Goal: Task Accomplishment & Management: Complete application form

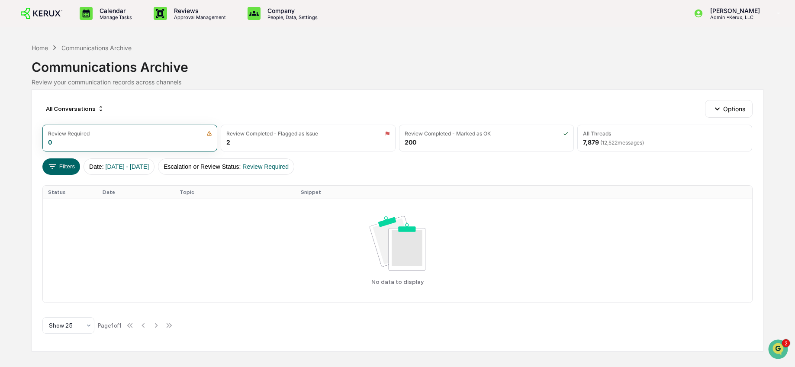
click at [35, 11] on img at bounding box center [42, 14] width 42 height 12
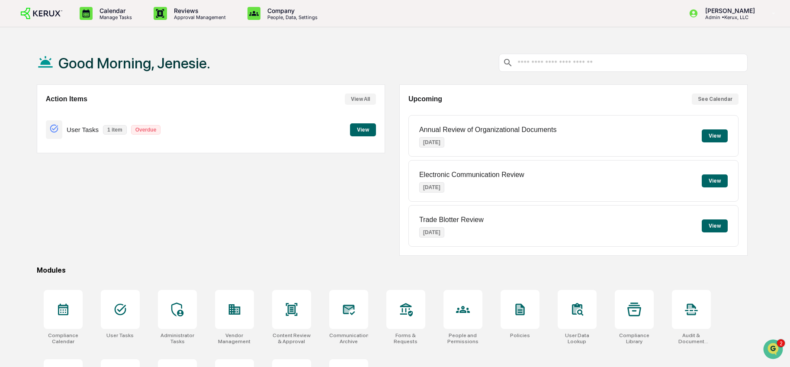
click at [357, 133] on button "View" at bounding box center [363, 129] width 26 height 13
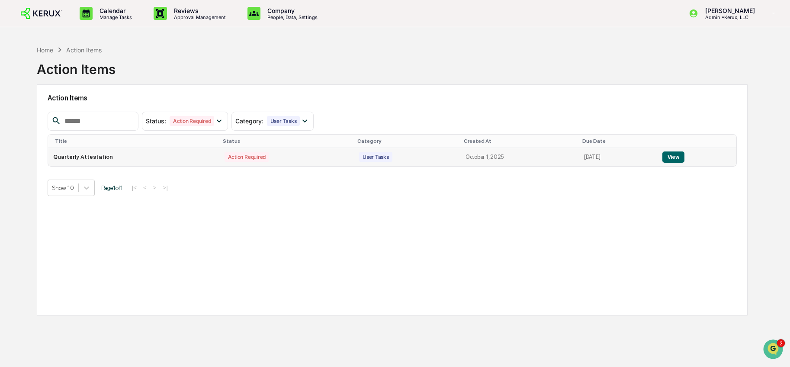
click at [675, 156] on button "View" at bounding box center [673, 156] width 22 height 11
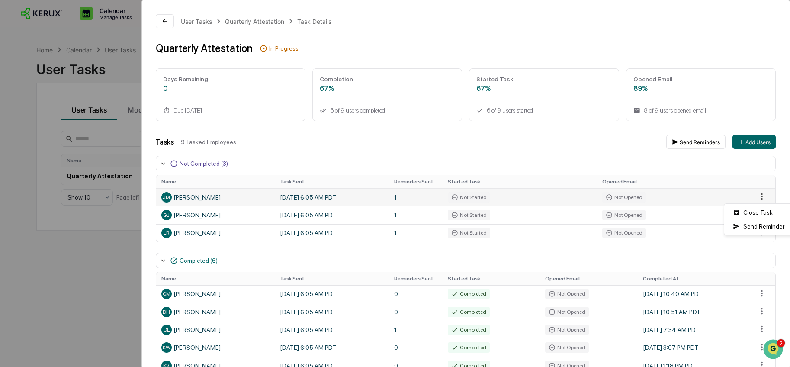
click at [758, 198] on html "Calendar Manage Tasks Reviews Approval Management Company People, Data, Setting…" at bounding box center [395, 183] width 790 height 367
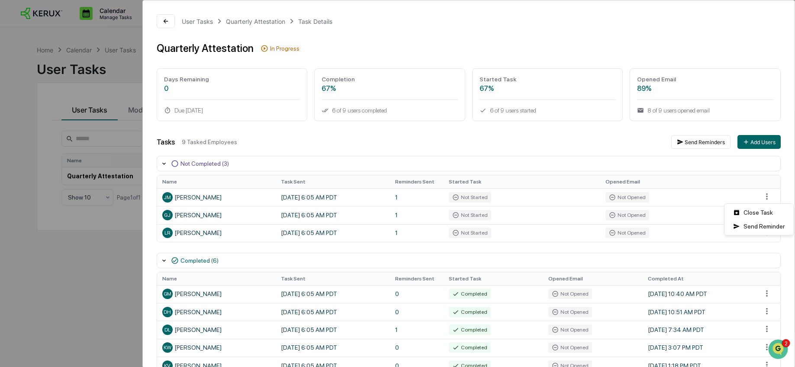
click at [315, 199] on html "Calendar Manage Tasks Reviews Approval Management Company People, Data, Setting…" at bounding box center [397, 183] width 795 height 367
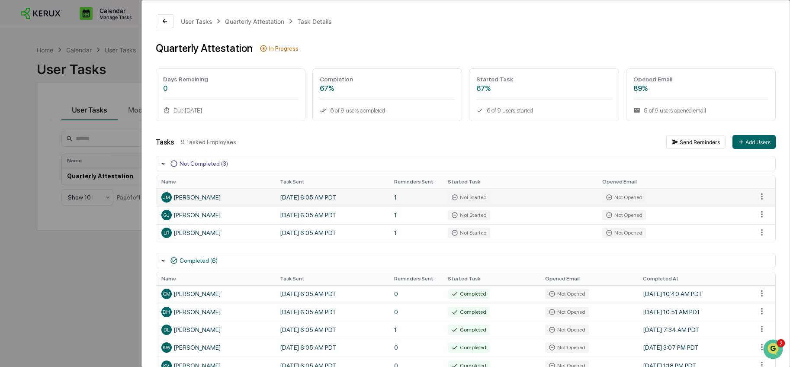
click at [473, 193] on div "Not Started" at bounding box center [469, 197] width 42 height 10
click at [479, 198] on div "Not Started" at bounding box center [469, 197] width 42 height 10
click at [597, 197] on td "Not Opened" at bounding box center [674, 197] width 155 height 18
click at [87, 69] on div "User Tasks Quarterly Attestation Task Details Quarterly Attestation In Progress…" at bounding box center [395, 183] width 790 height 367
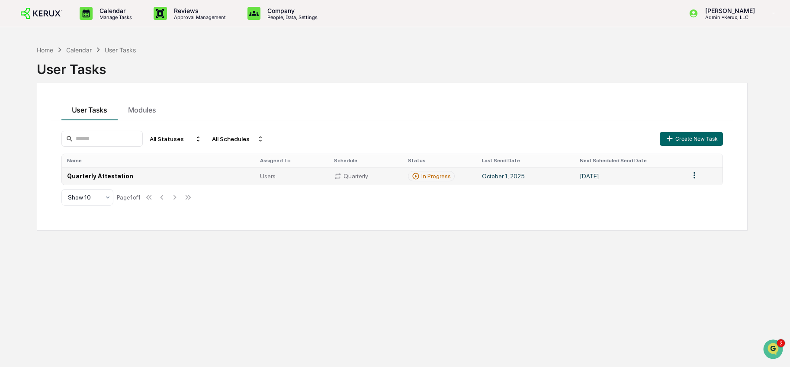
click at [464, 179] on td "In Progress" at bounding box center [440, 176] width 74 height 18
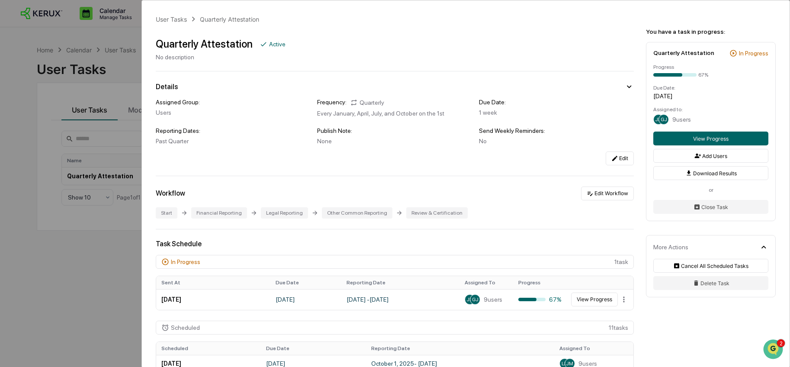
click at [77, 150] on div "User Tasks Quarterly Attestation Quarterly Attestation Active No description De…" at bounding box center [395, 183] width 790 height 367
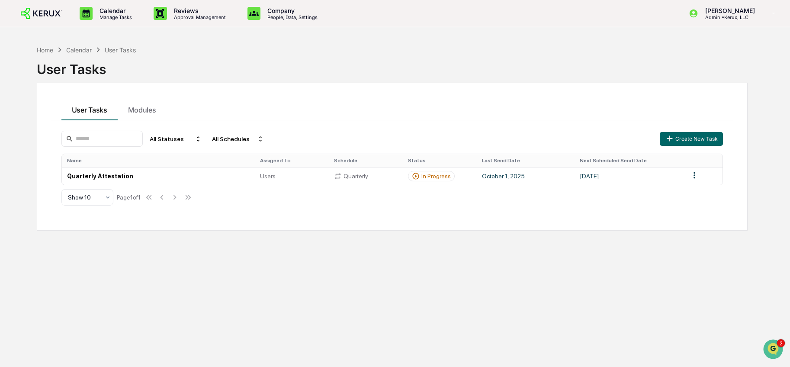
click at [85, 50] on div "Calendar" at bounding box center [79, 49] width 26 height 7
click at [49, 10] on img at bounding box center [42, 14] width 42 height 12
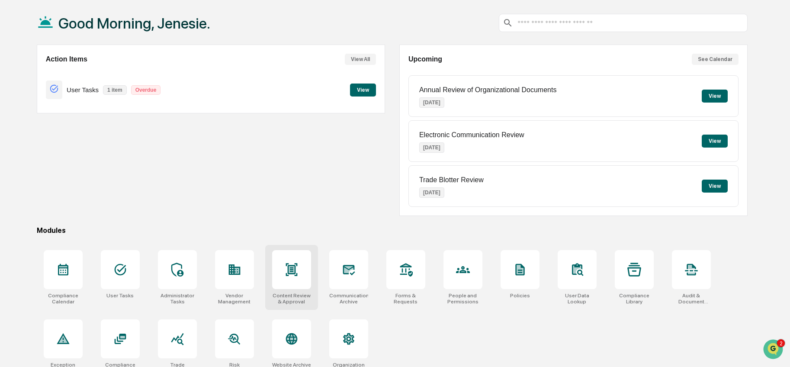
scroll to position [54, 0]
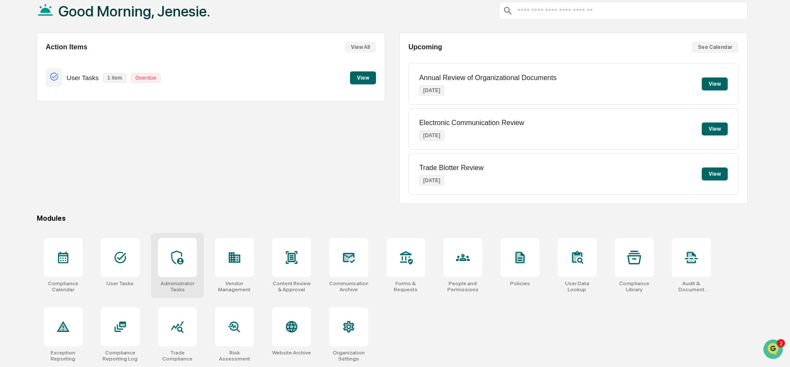
click at [186, 261] on div at bounding box center [177, 257] width 39 height 39
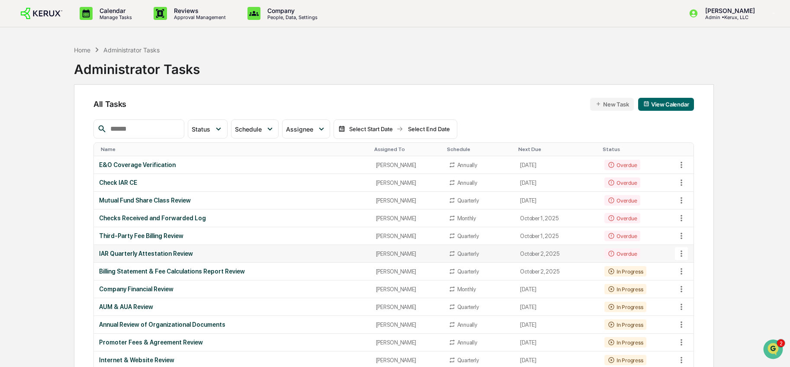
click at [394, 257] on div "[PERSON_NAME]" at bounding box center [407, 254] width 62 height 6
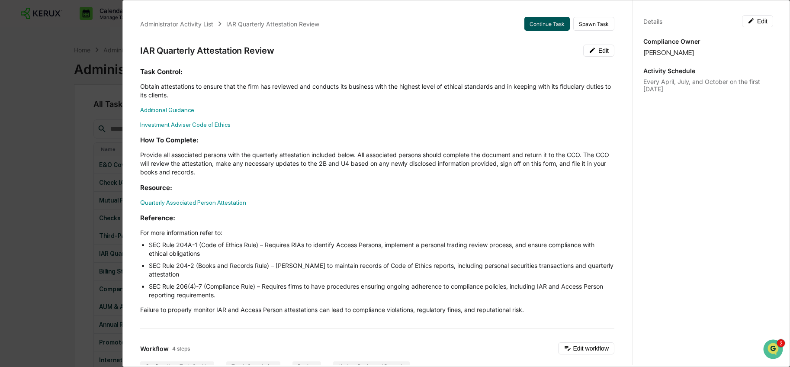
click at [546, 24] on button "Continue Task" at bounding box center [546, 24] width 45 height 14
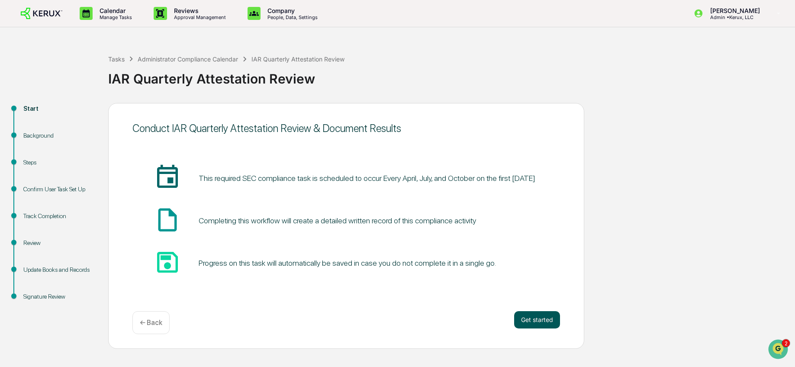
click at [545, 321] on button "Get started" at bounding box center [537, 319] width 46 height 17
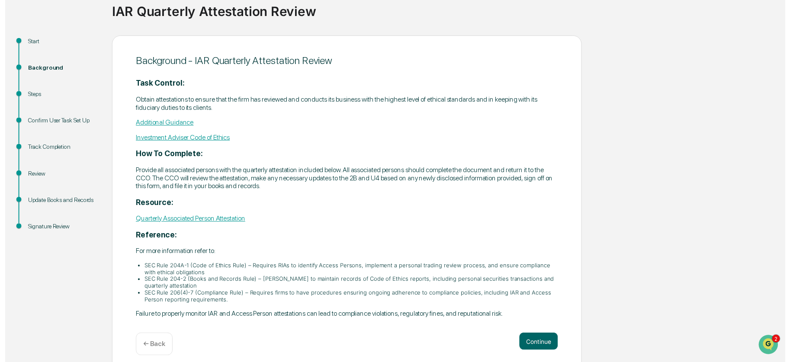
scroll to position [70, 0]
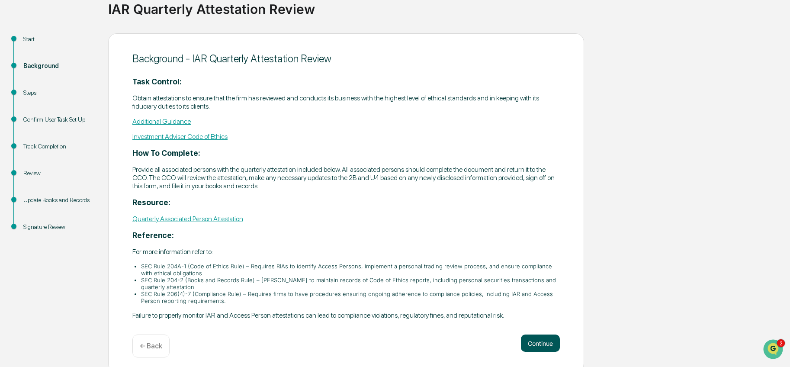
click at [543, 336] on button "Continue" at bounding box center [540, 342] width 39 height 17
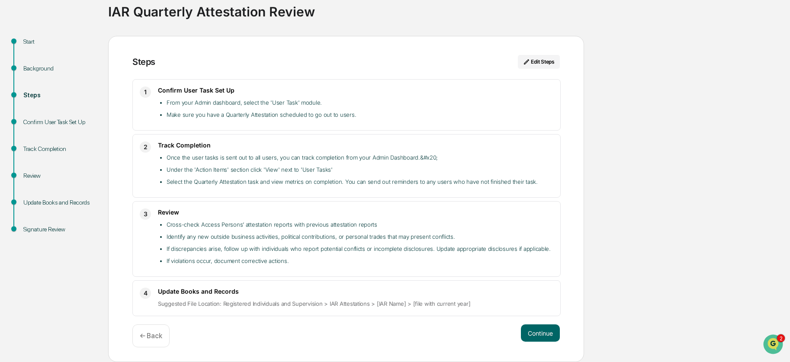
scroll to position [62, 0]
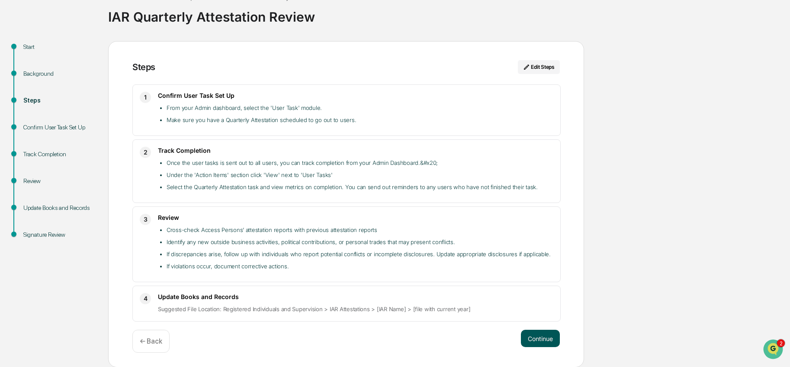
click at [547, 338] on button "Continue" at bounding box center [540, 338] width 39 height 17
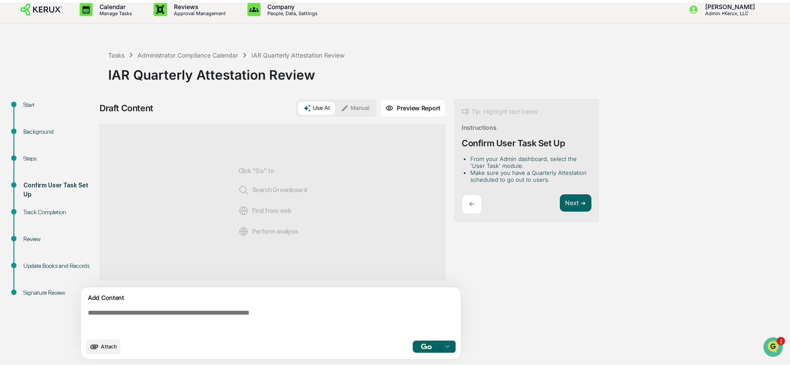
scroll to position [6, 0]
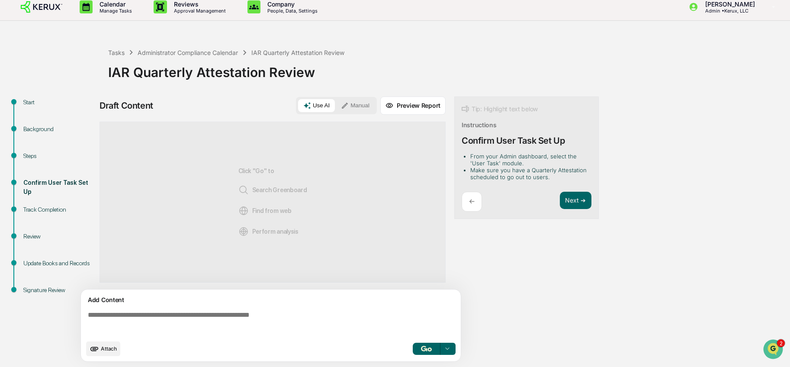
click at [53, 7] on img at bounding box center [42, 7] width 42 height 12
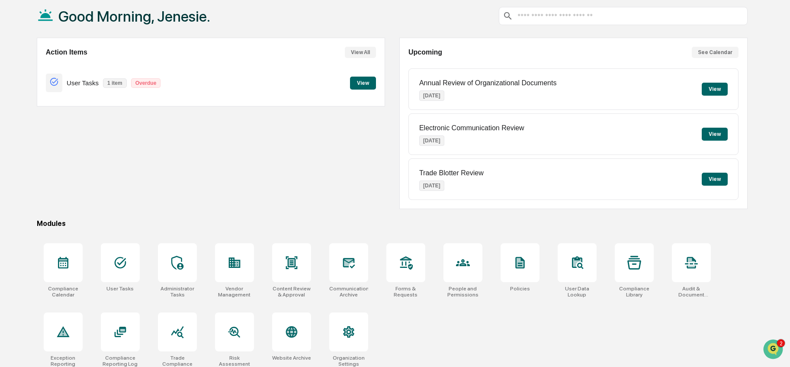
scroll to position [54, 0]
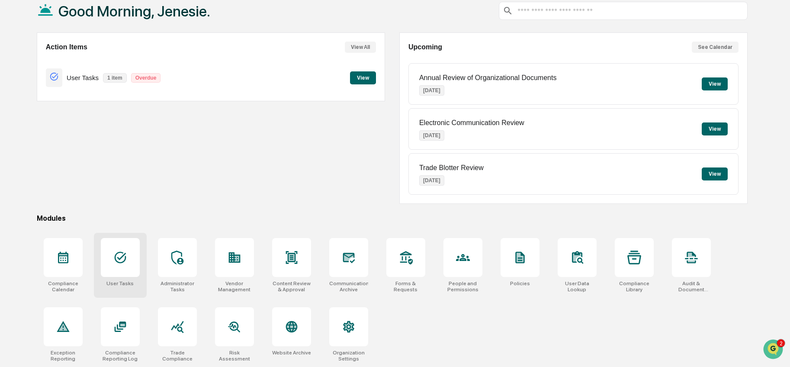
click at [137, 245] on div at bounding box center [120, 257] width 39 height 39
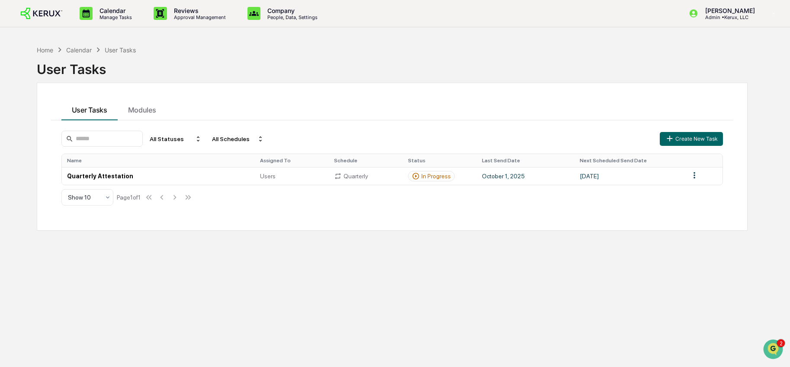
click at [50, 10] on img at bounding box center [42, 14] width 42 height 12
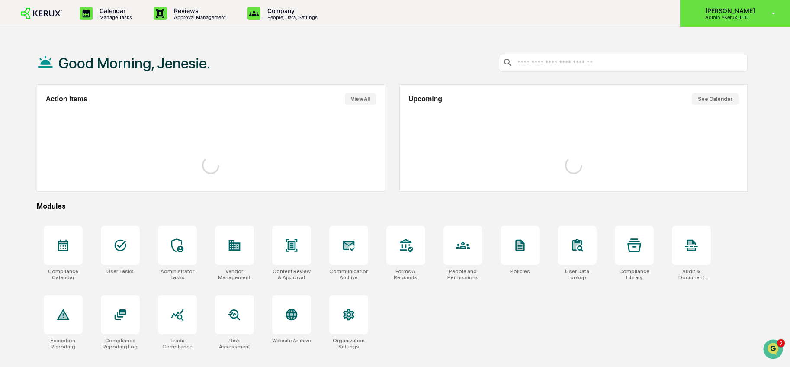
click at [749, 21] on div "[PERSON_NAME] Admin • Kerux, LLC" at bounding box center [735, 13] width 110 height 27
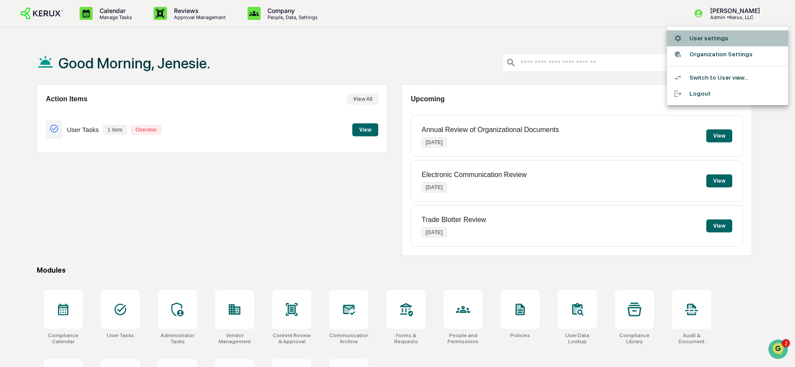
click at [736, 39] on li "User settings" at bounding box center [727, 38] width 121 height 16
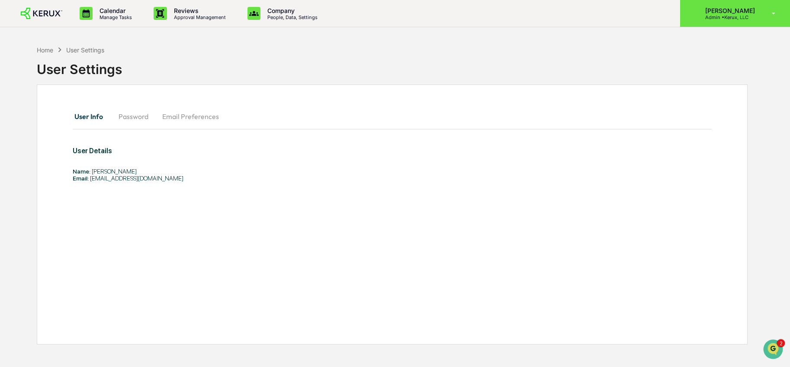
click at [752, 18] on p "Admin • Kerux, LLC" at bounding box center [728, 17] width 61 height 6
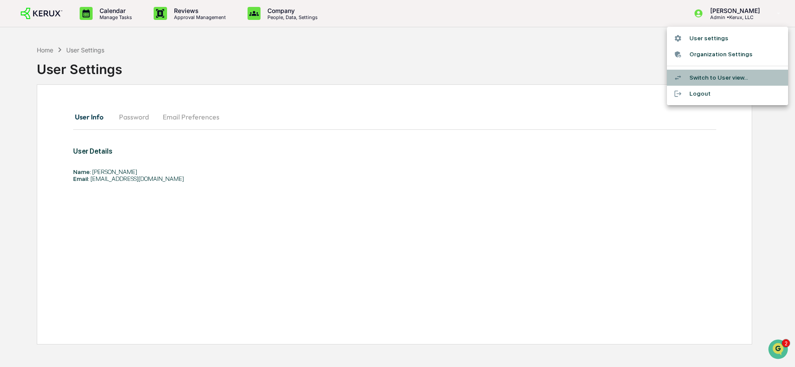
click at [738, 73] on li "Switch to User view..." at bounding box center [727, 78] width 121 height 16
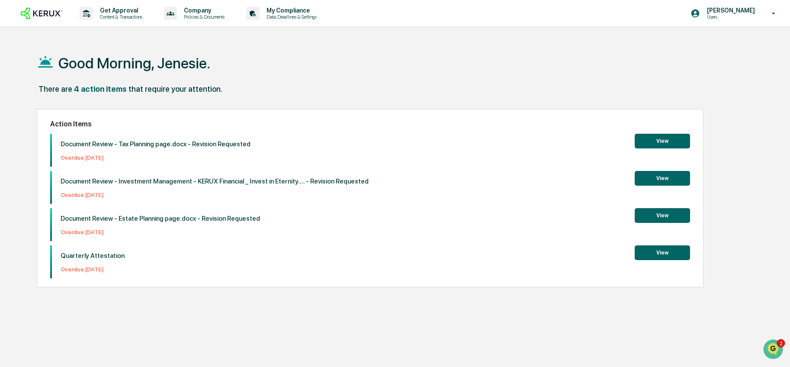
click at [656, 259] on button "View" at bounding box center [662, 252] width 55 height 15
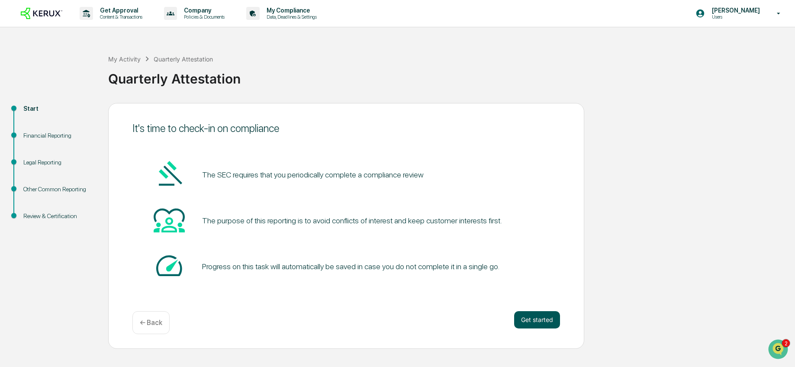
click at [543, 325] on button "Get started" at bounding box center [537, 319] width 46 height 17
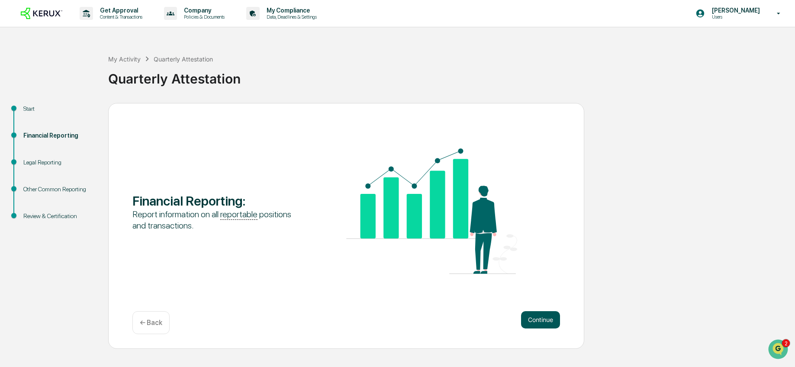
click at [553, 322] on button "Continue" at bounding box center [540, 319] width 39 height 17
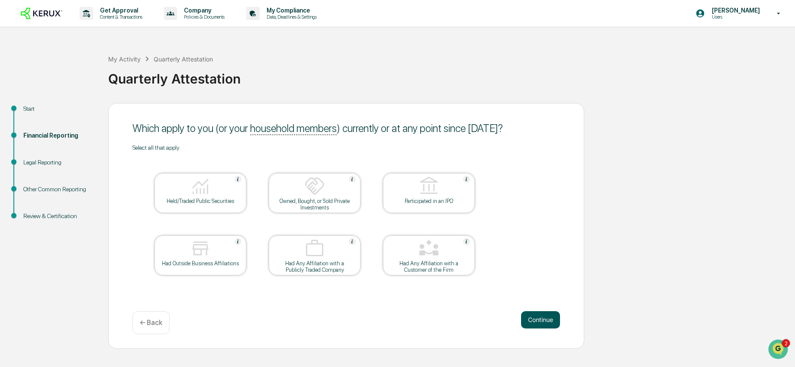
click at [543, 321] on button "Continue" at bounding box center [540, 319] width 39 height 17
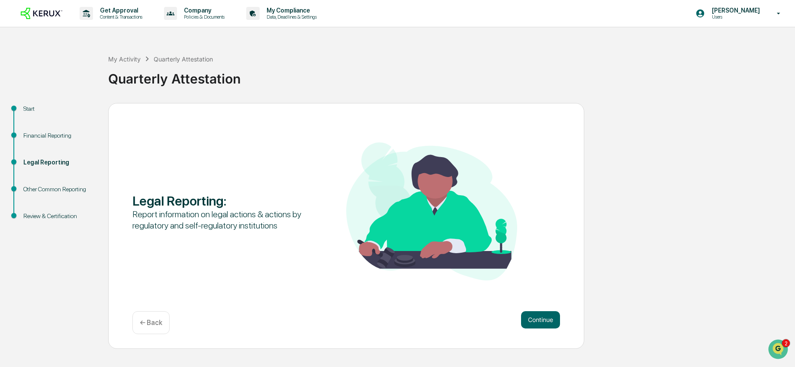
click at [543, 321] on button "Continue" at bounding box center [540, 319] width 39 height 17
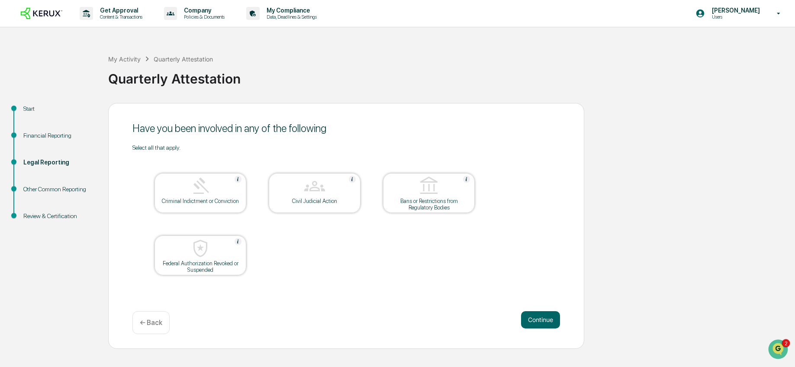
click at [543, 321] on button "Continue" at bounding box center [540, 319] width 39 height 17
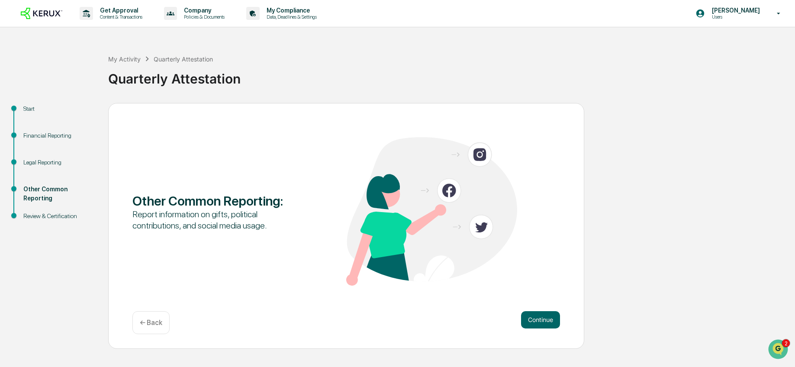
click at [543, 321] on button "Continue" at bounding box center [540, 319] width 39 height 17
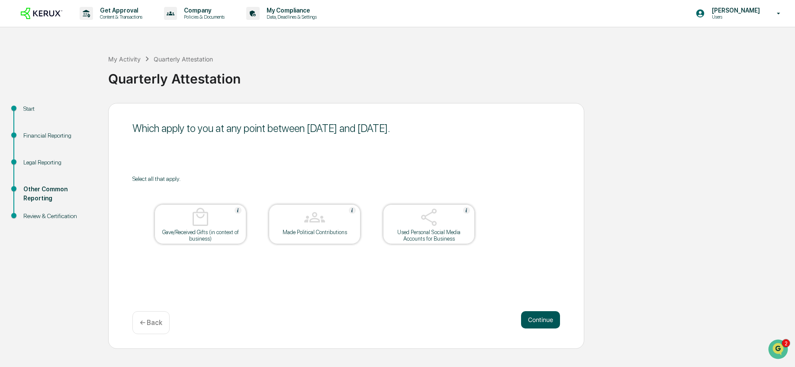
click at [540, 313] on button "Continue" at bounding box center [540, 319] width 39 height 17
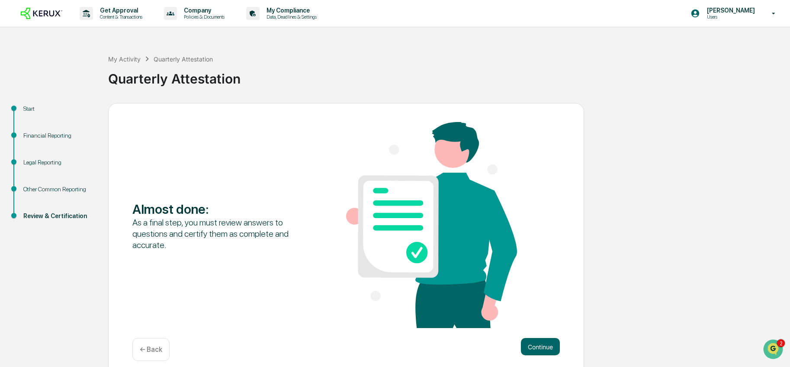
click at [540, 320] on div "Almost done : As a final step, you must review answers to questions and certify…" at bounding box center [346, 226] width 428 height 208
click at [543, 348] on button "Continue" at bounding box center [540, 346] width 39 height 17
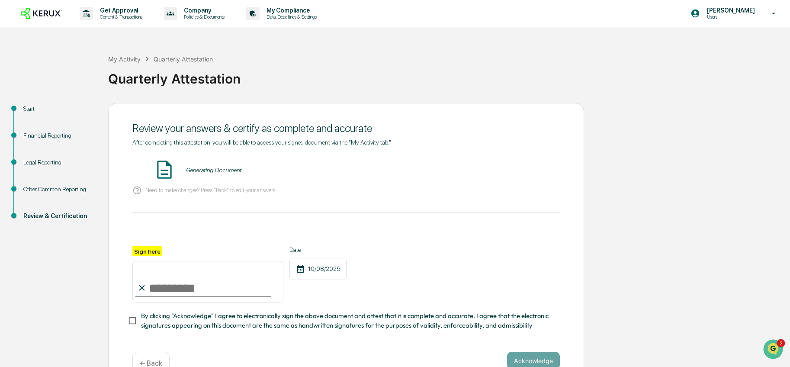
click at [185, 288] on input "Sign here" at bounding box center [207, 282] width 151 height 42
type input "**********"
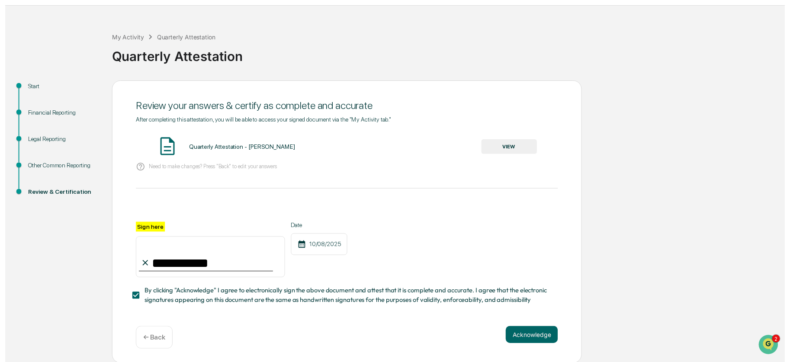
scroll to position [20, 0]
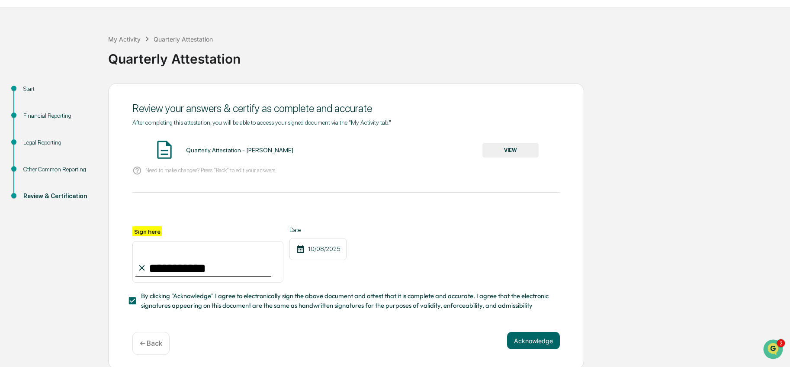
click at [510, 148] on button "VIEW" at bounding box center [510, 150] width 56 height 15
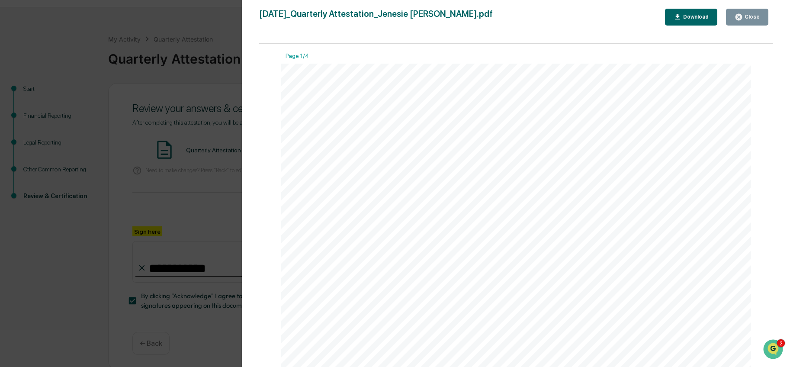
click at [744, 17] on div "Close" at bounding box center [751, 17] width 17 height 6
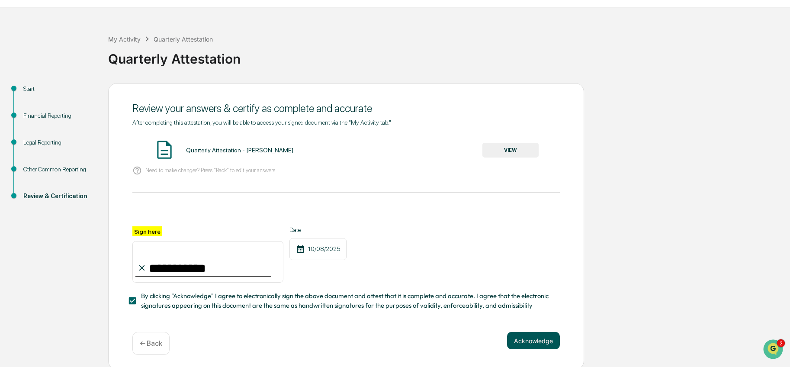
click at [530, 343] on button "Acknowledge" at bounding box center [533, 340] width 53 height 17
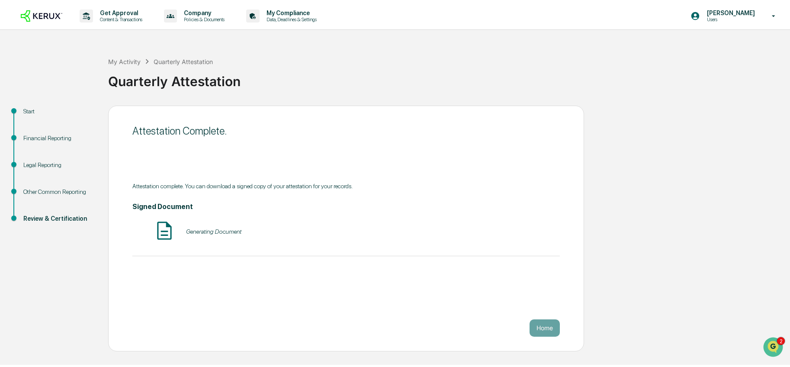
scroll to position [0, 0]
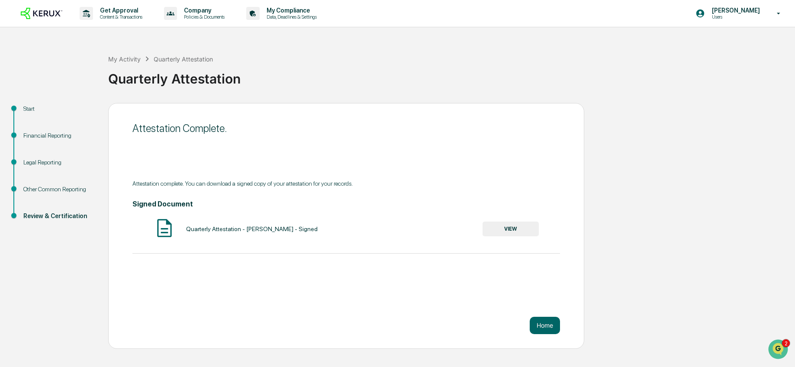
click at [501, 223] on button "VIEW" at bounding box center [510, 229] width 56 height 15
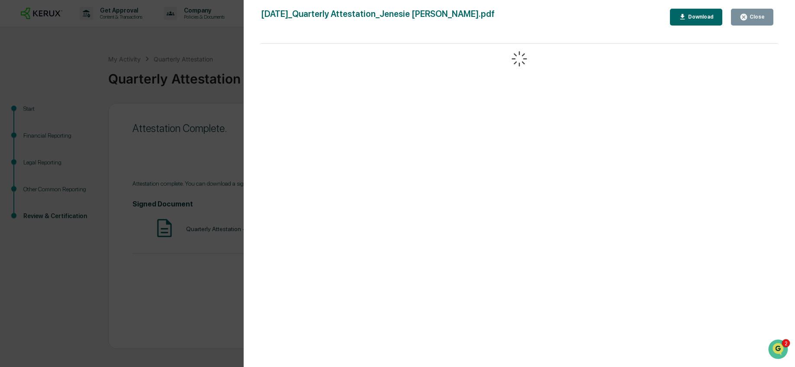
click at [710, 14] on div "Download" at bounding box center [699, 17] width 27 height 6
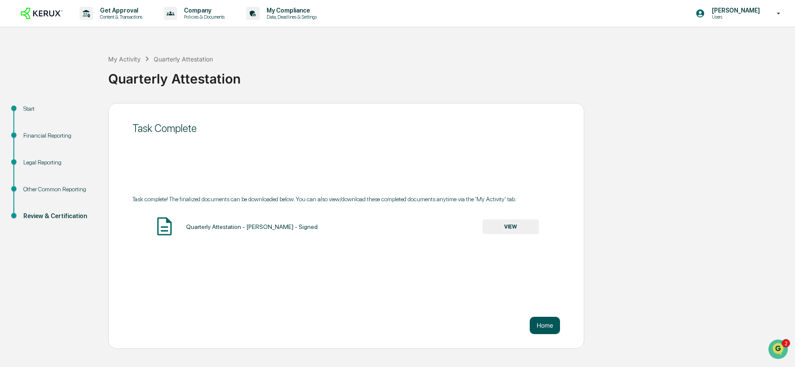
click at [549, 323] on button "Home" at bounding box center [545, 325] width 30 height 17
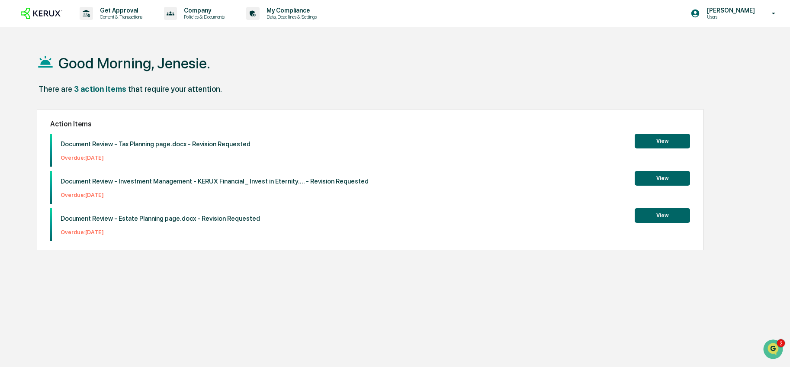
click at [51, 17] on img at bounding box center [42, 14] width 42 height 12
click at [526, 43] on div "Good Morning, Jenesie." at bounding box center [392, 62] width 711 height 43
click at [530, 42] on div "Good Morning, Jenesie." at bounding box center [392, 62] width 711 height 43
click at [45, 15] on img at bounding box center [42, 14] width 42 height 12
click at [754, 17] on p "Users" at bounding box center [729, 17] width 59 height 6
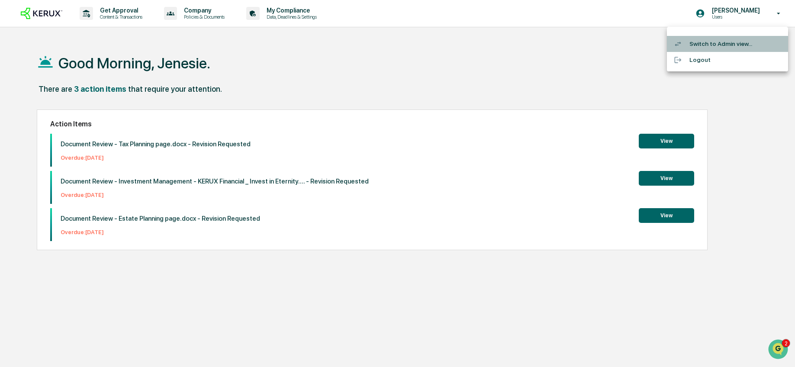
click at [743, 43] on li "Switch to Admin view..." at bounding box center [727, 44] width 121 height 16
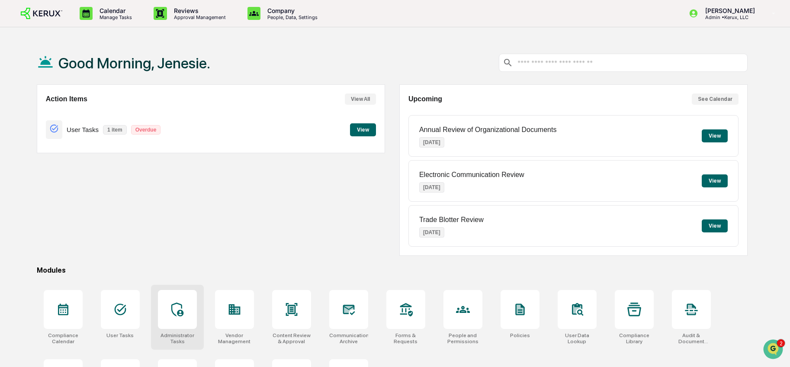
click at [187, 320] on div at bounding box center [177, 309] width 39 height 39
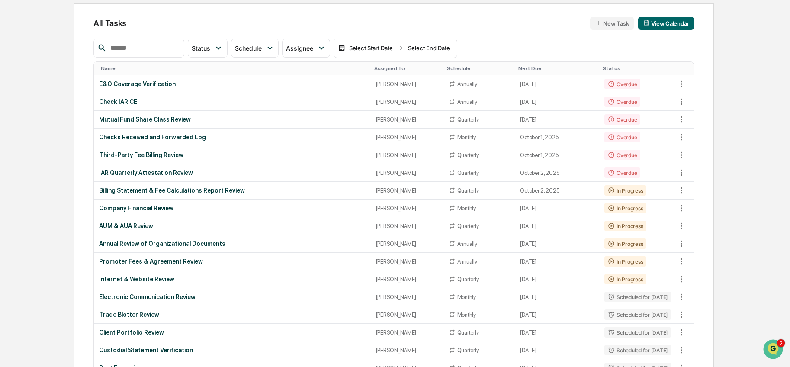
scroll to position [85, 0]
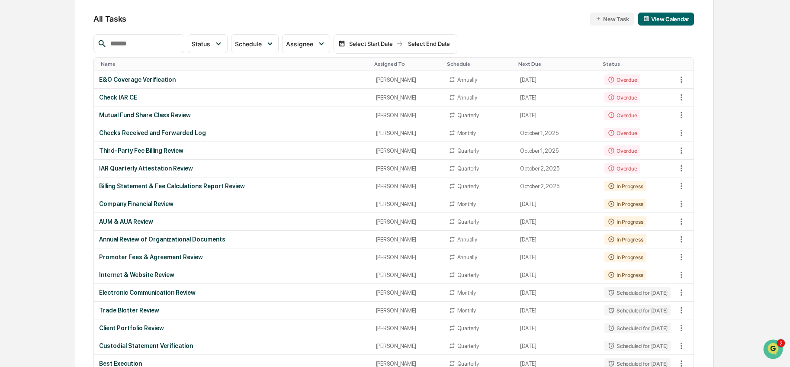
click at [219, 238] on div "Annual Review of Organizational Documents" at bounding box center [232, 239] width 267 height 7
